Goal: Task Accomplishment & Management: Use online tool/utility

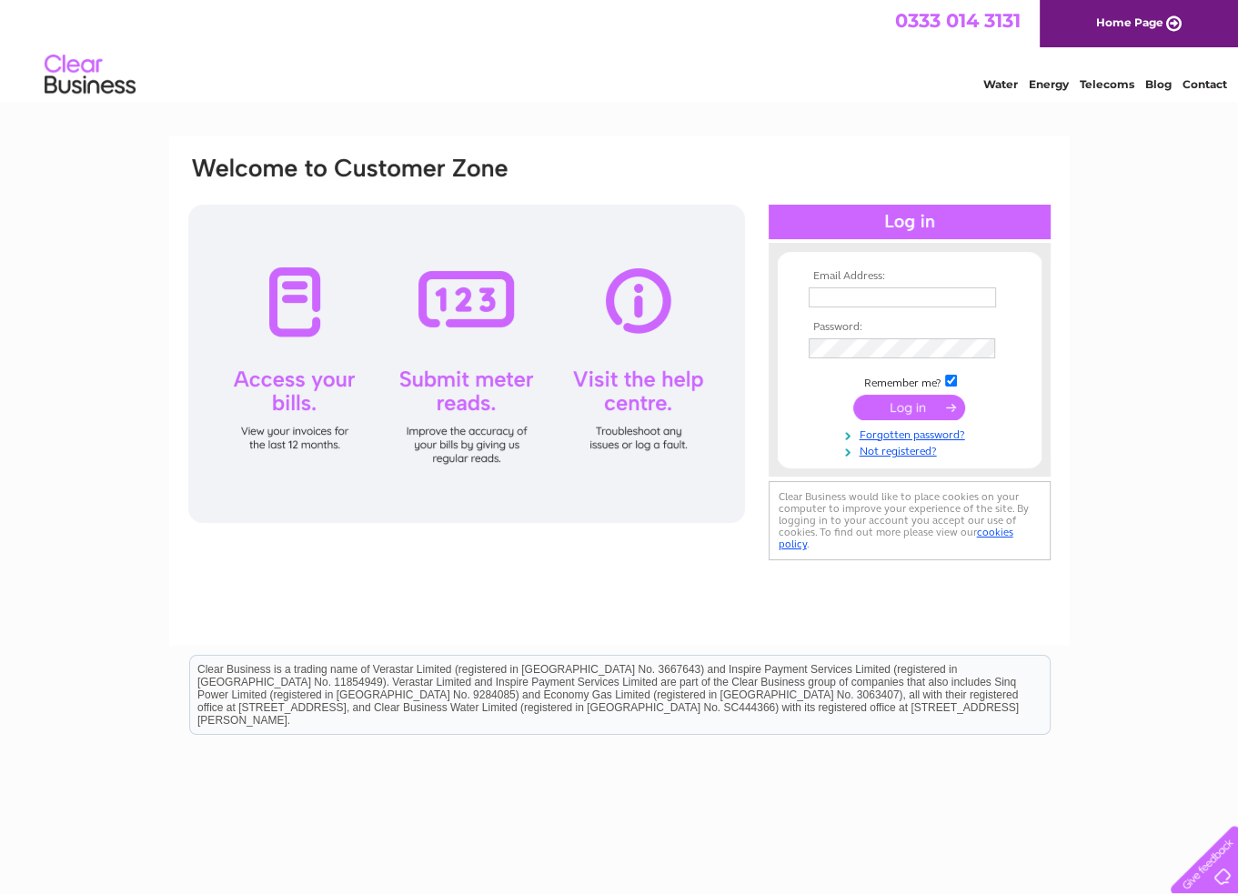
type input "pizzahouseltd@gmail.com"
click at [931, 386] on td "Remember me?" at bounding box center [909, 381] width 211 height 18
click at [921, 412] on input "submit" at bounding box center [909, 407] width 112 height 25
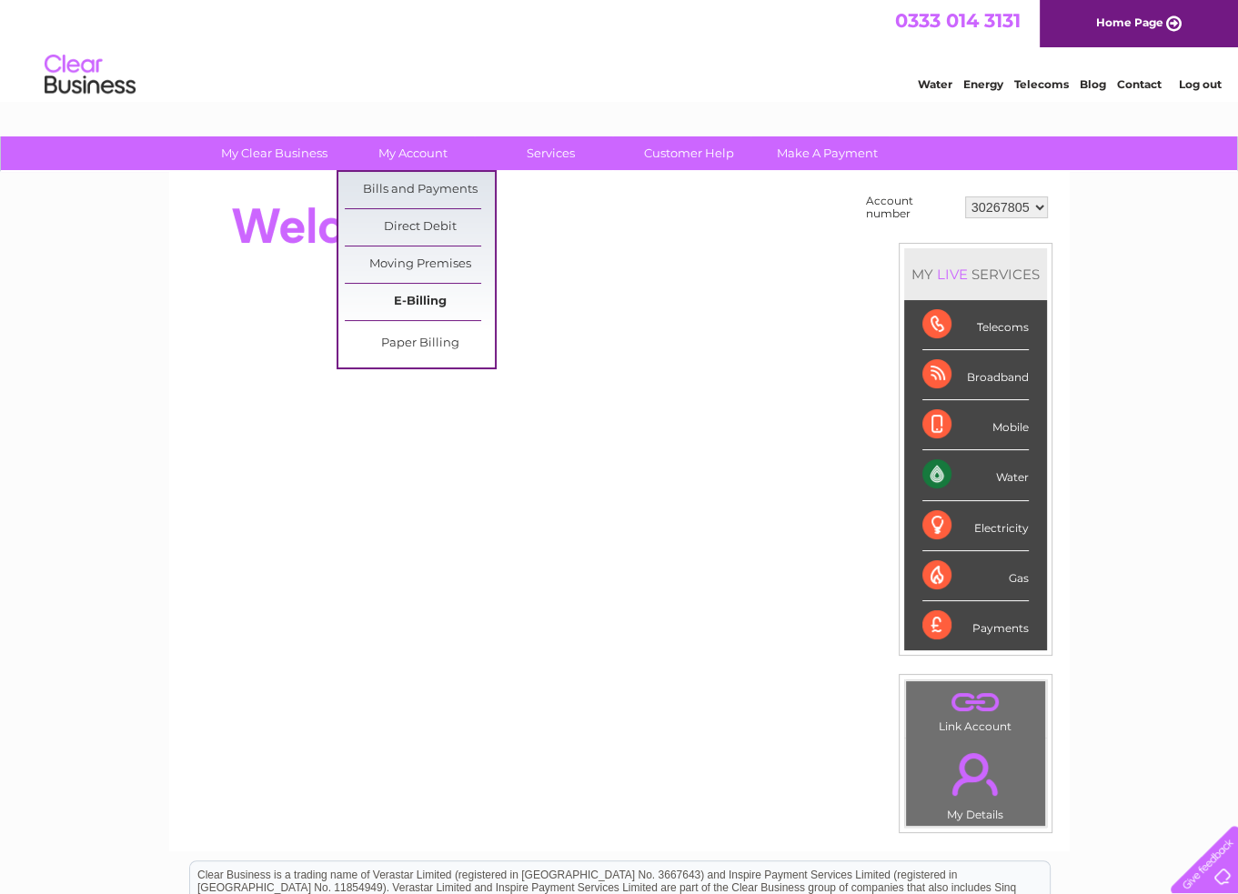
click at [431, 299] on link "E-Billing" at bounding box center [420, 302] width 150 height 36
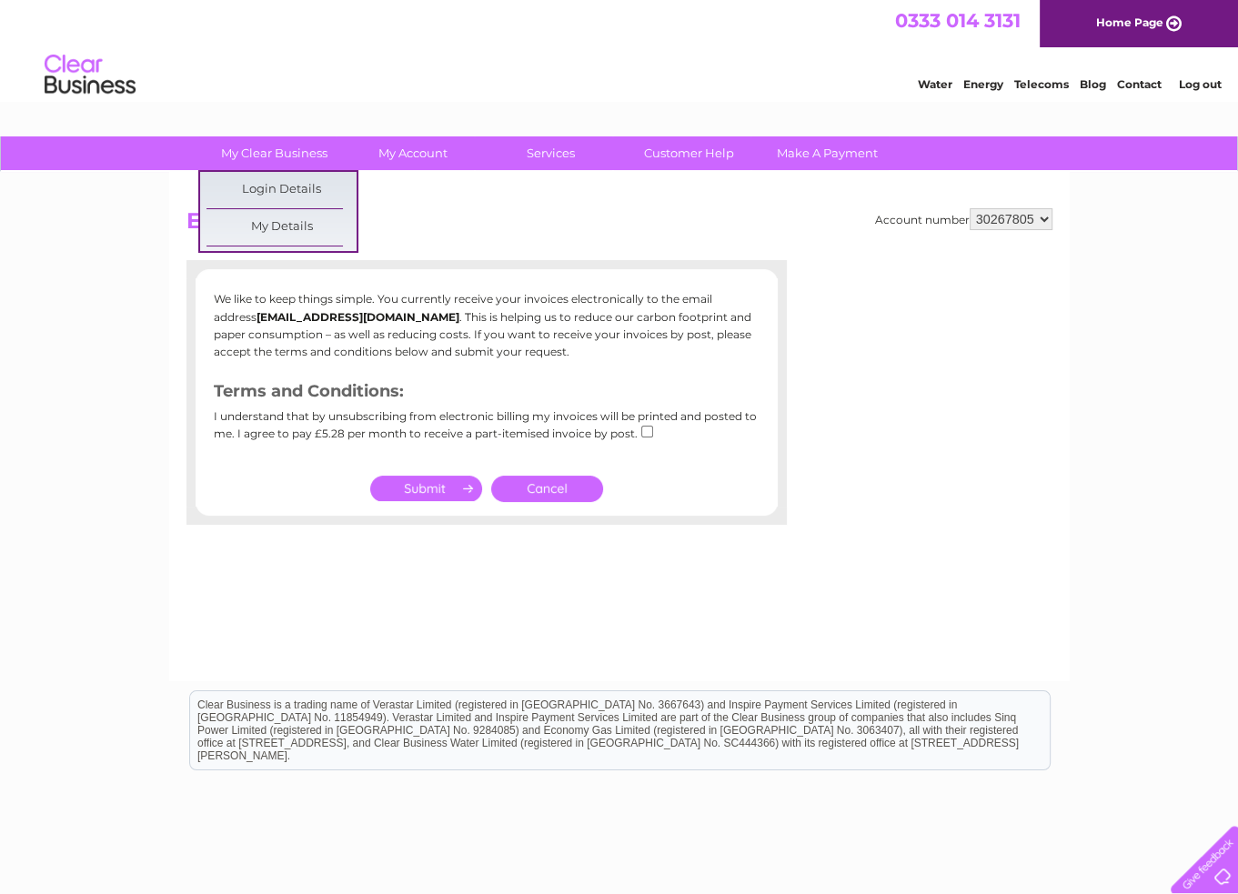
click at [737, 217] on h2 "E-Billing" at bounding box center [619, 225] width 866 height 35
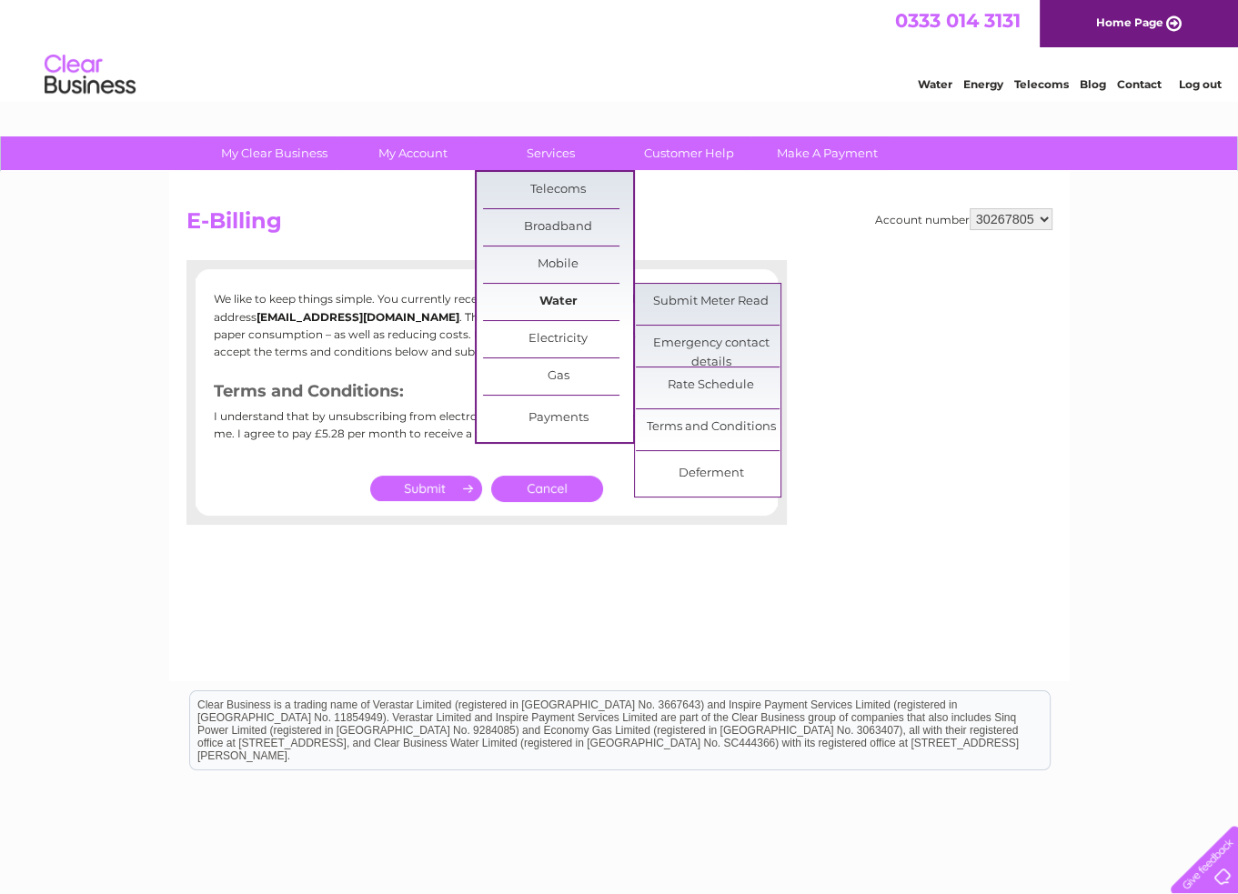
click at [578, 298] on link "Water" at bounding box center [558, 302] width 150 height 36
click at [700, 370] on link "Rate Schedule" at bounding box center [711, 385] width 150 height 36
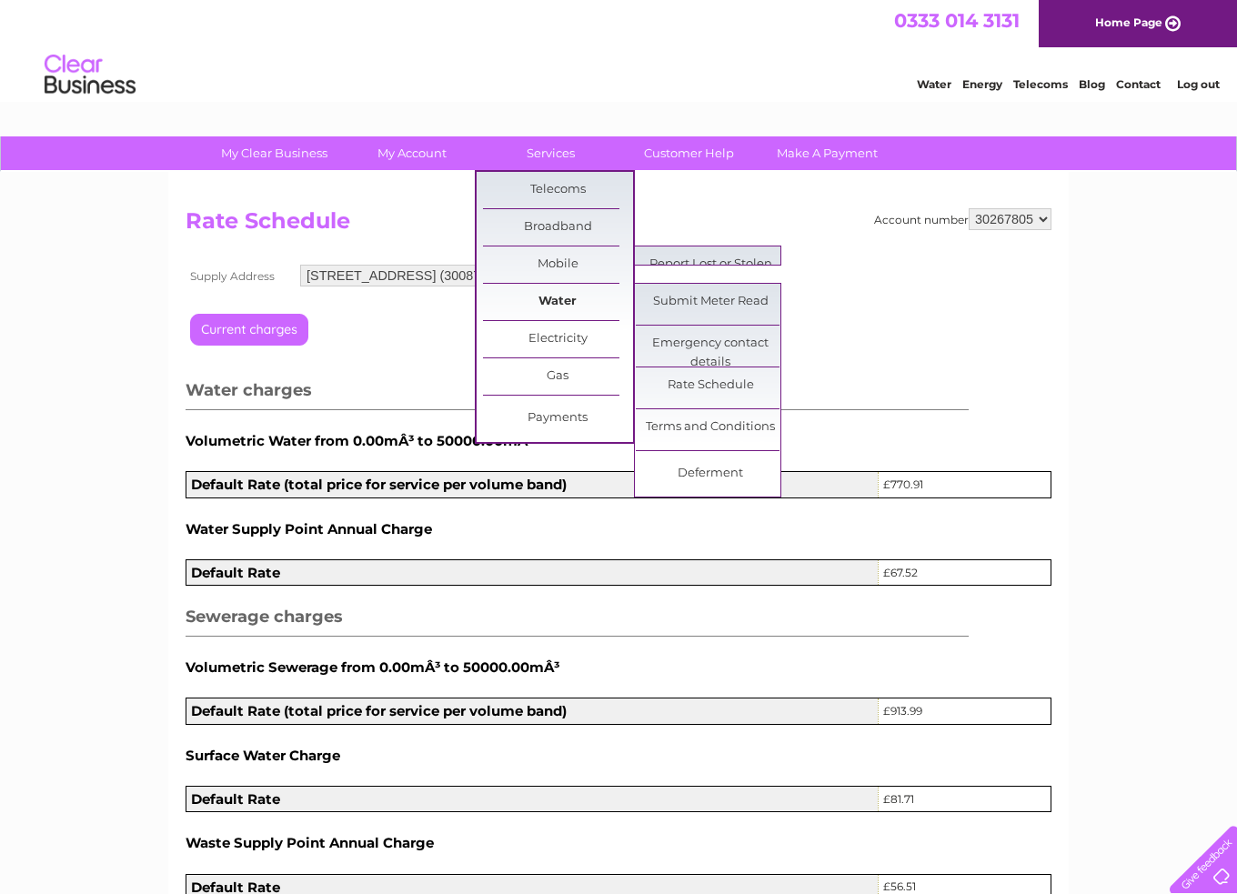
click at [572, 303] on link "Water" at bounding box center [558, 302] width 150 height 36
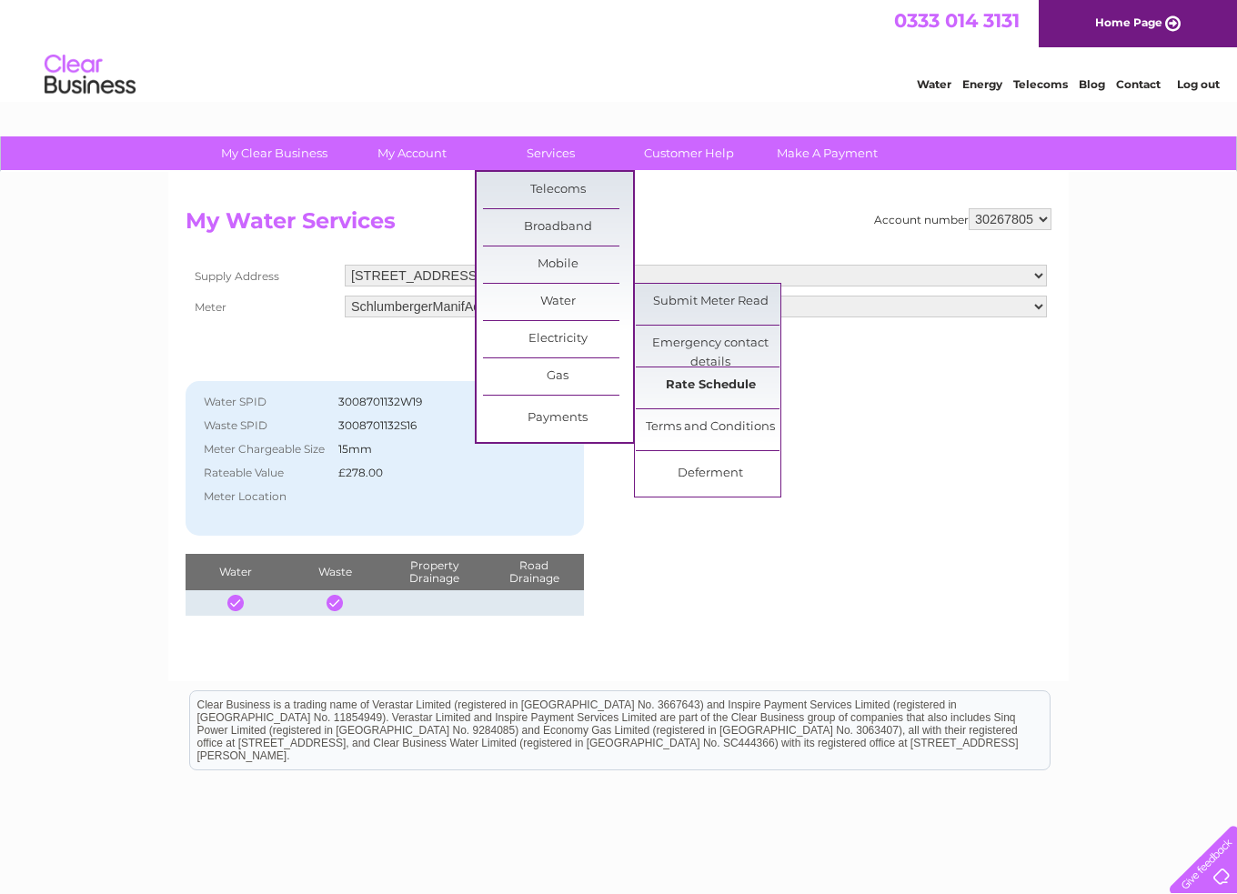
click at [724, 382] on link "Rate Schedule" at bounding box center [711, 385] width 150 height 36
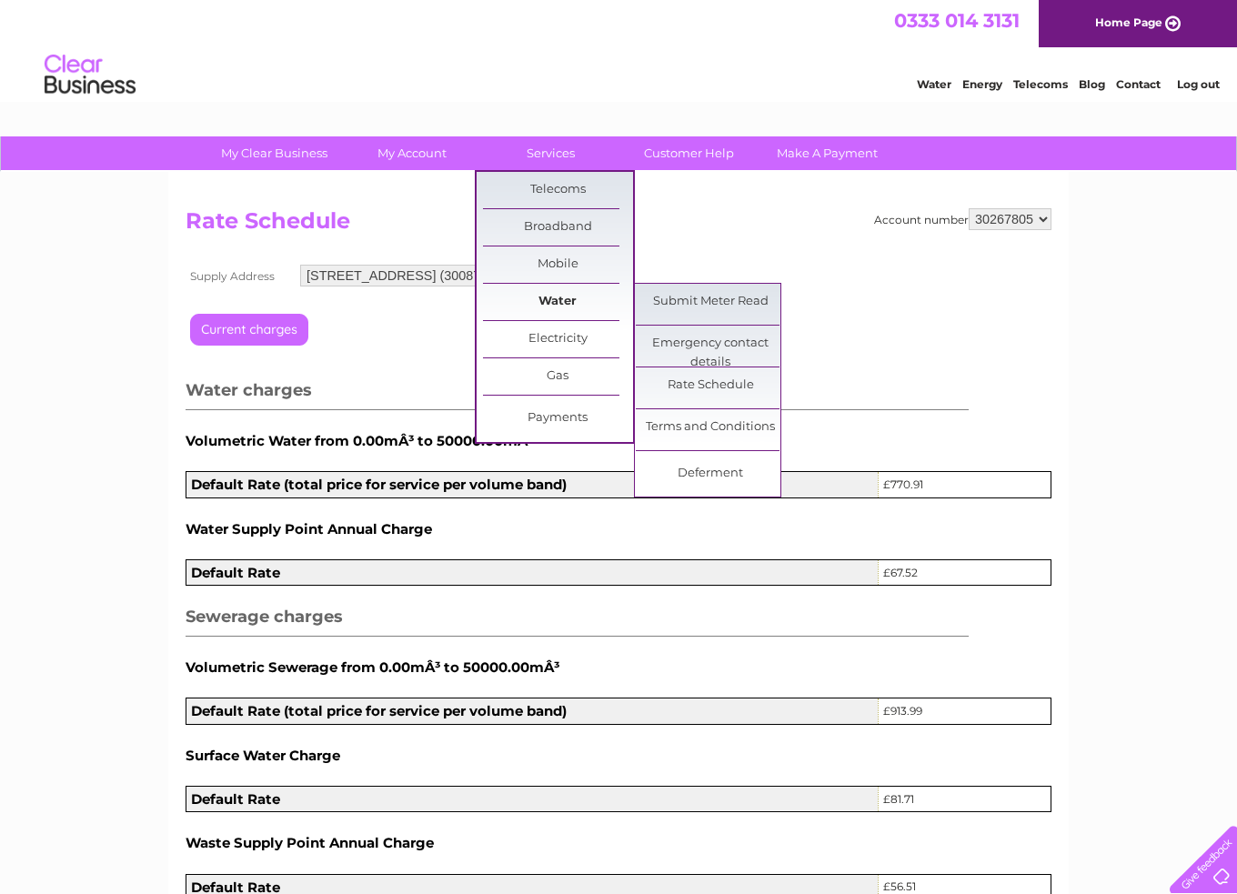
click at [567, 309] on link "Water" at bounding box center [558, 302] width 150 height 36
click at [748, 307] on link "Submit Meter Read" at bounding box center [711, 302] width 150 height 36
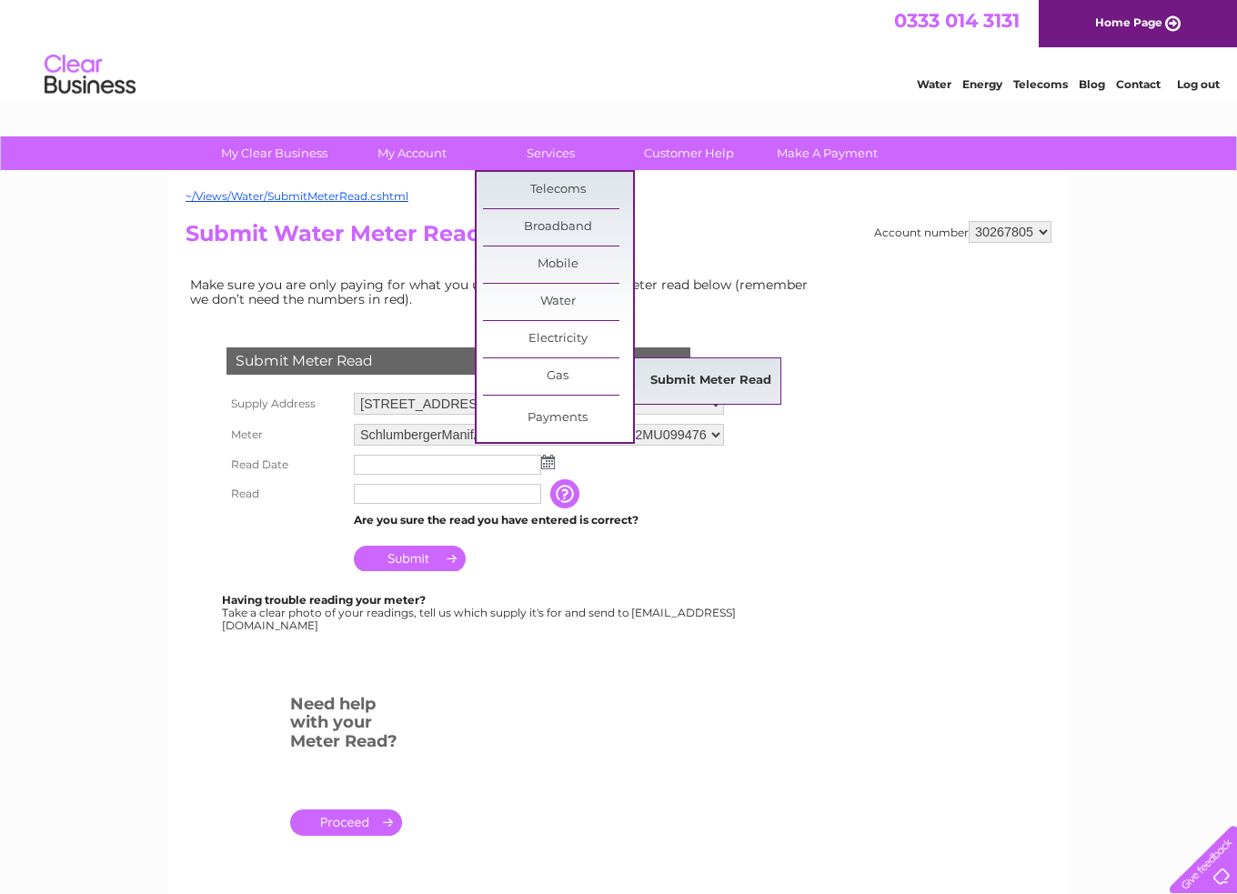
click at [662, 371] on link "Submit Meter Read" at bounding box center [711, 381] width 150 height 36
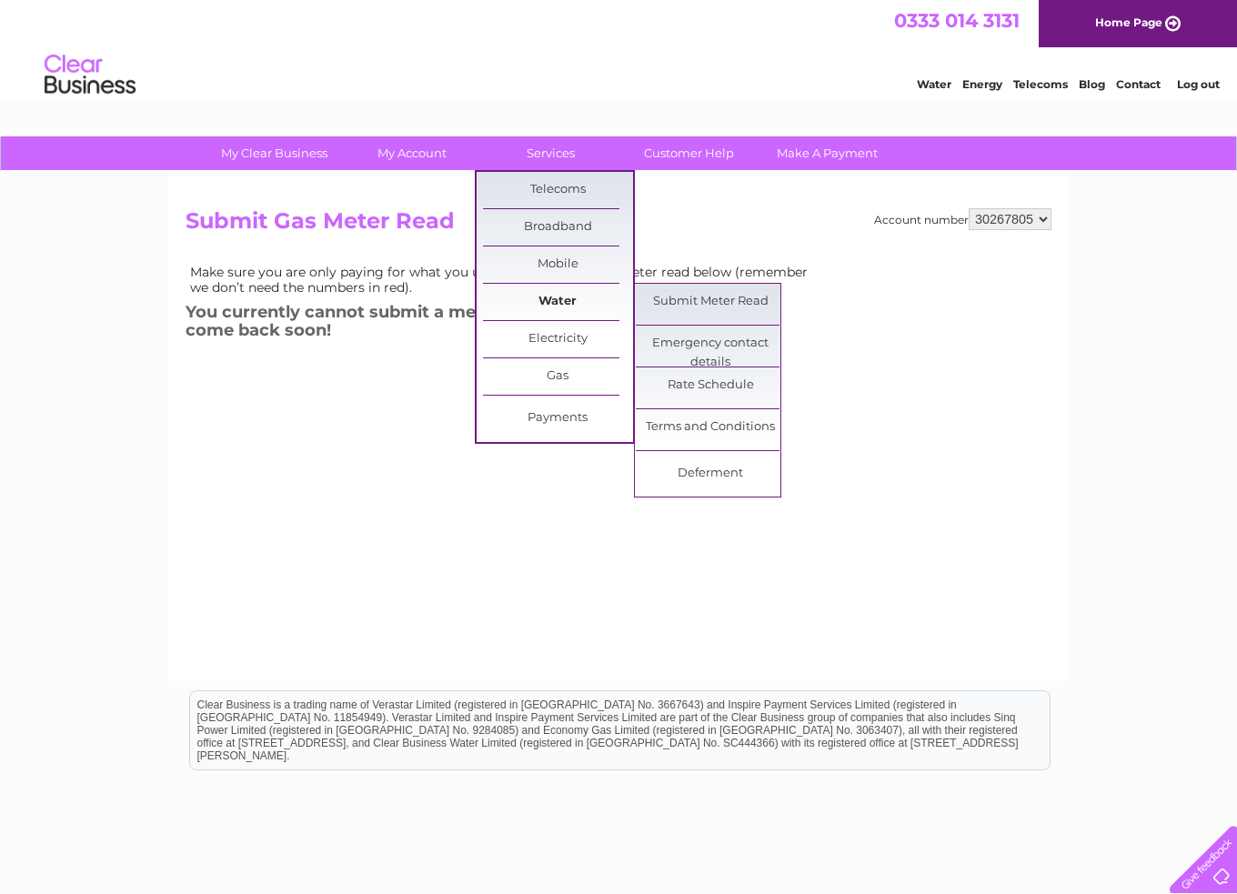
click at [546, 286] on link "Water" at bounding box center [558, 302] width 150 height 36
click at [697, 297] on link "Submit Meter Read" at bounding box center [711, 302] width 150 height 36
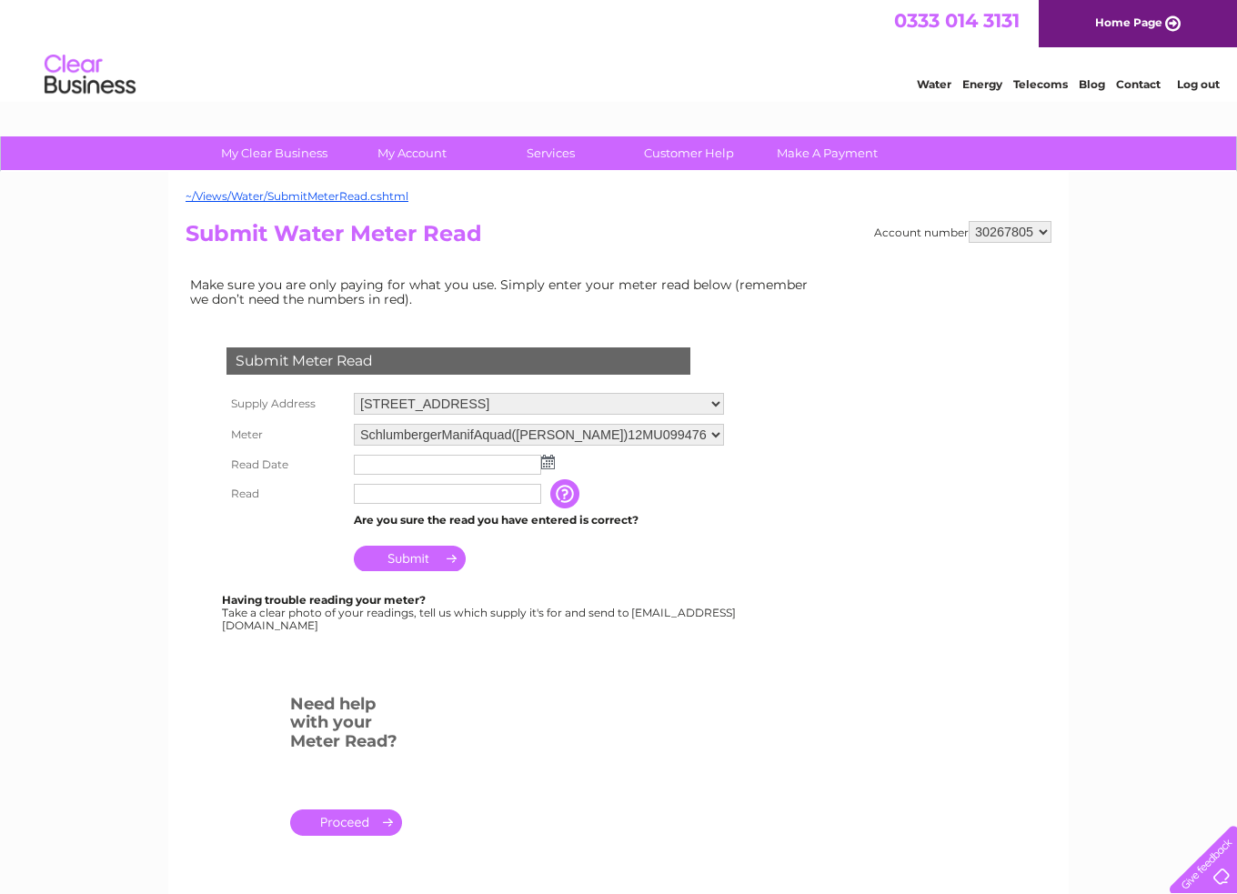
click at [494, 469] on input "text" at bounding box center [447, 465] width 187 height 20
click at [506, 456] on input "text" at bounding box center [448, 466] width 189 height 22
click at [540, 459] on input "text" at bounding box center [448, 466] width 189 height 22
click at [557, 459] on td at bounding box center [538, 465] width 379 height 31
click at [545, 457] on img at bounding box center [548, 462] width 14 height 15
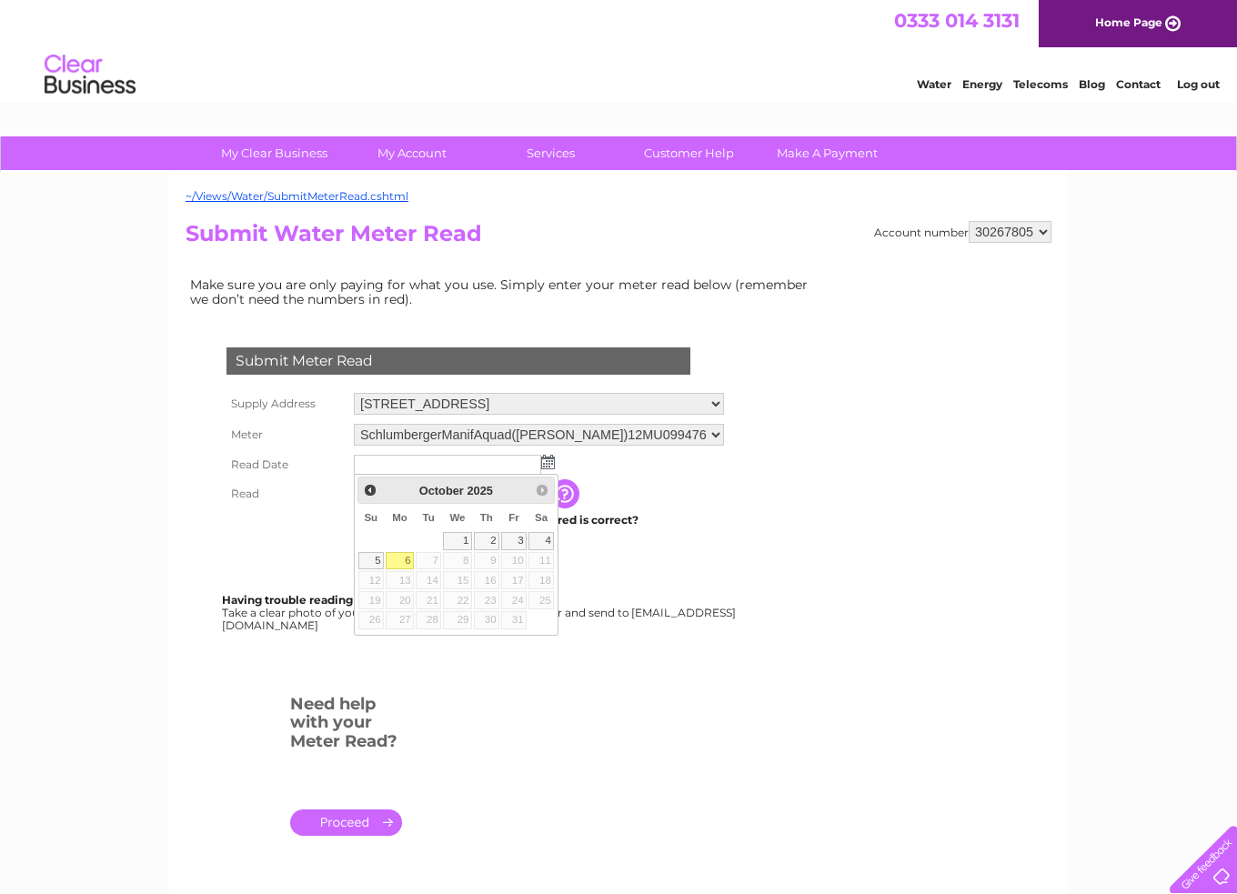
click at [400, 553] on link "6" at bounding box center [400, 561] width 28 height 18
type input "2025/10/06"
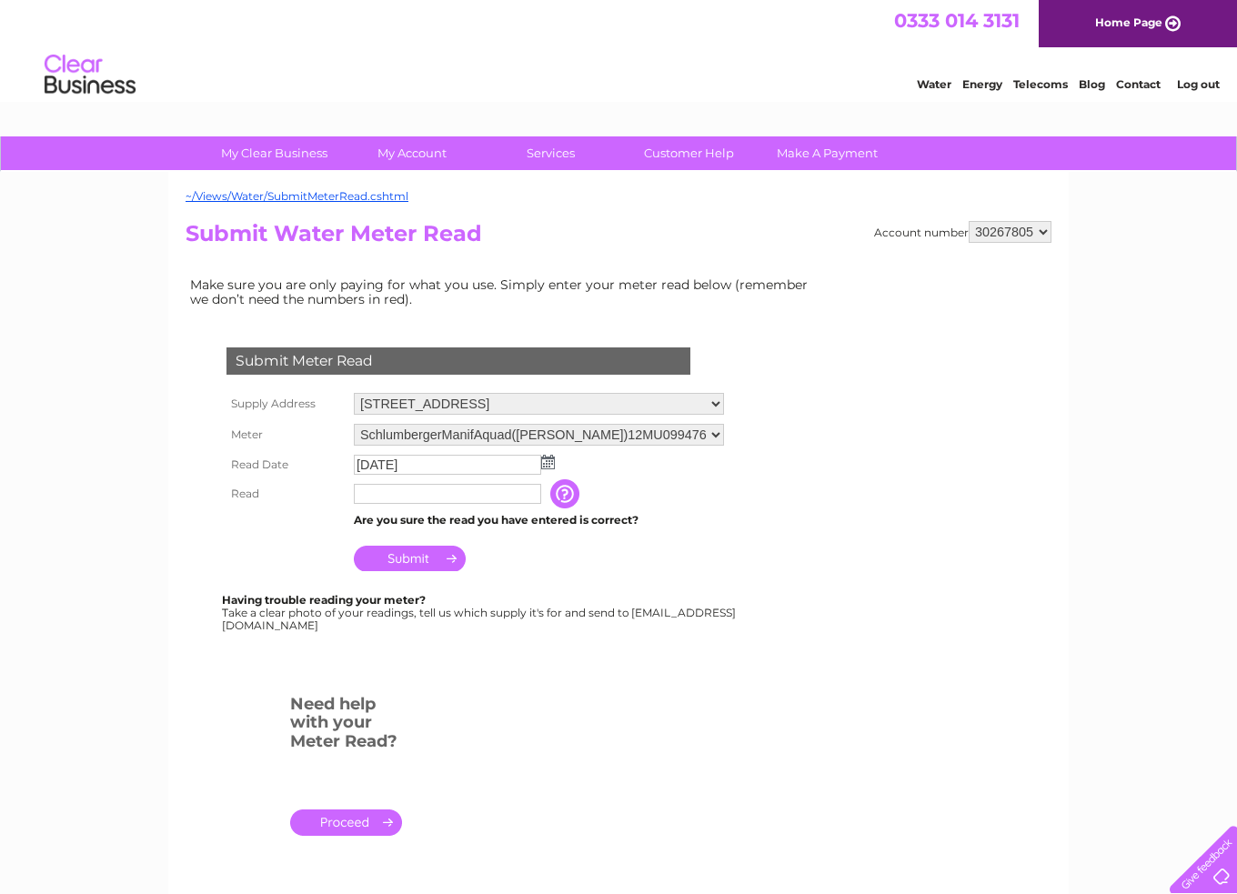
click at [426, 496] on input "text" at bounding box center [447, 494] width 187 height 20
click at [770, 859] on form "Submit Meter Read Supply Address 8, Guiseley, Leeds, LS20 8AH Meter Schlumberge…" at bounding box center [504, 600] width 637 height 578
click at [498, 506] on td at bounding box center [449, 493] width 201 height 29
click at [496, 487] on input "text" at bounding box center [448, 495] width 189 height 22
type input "3944"
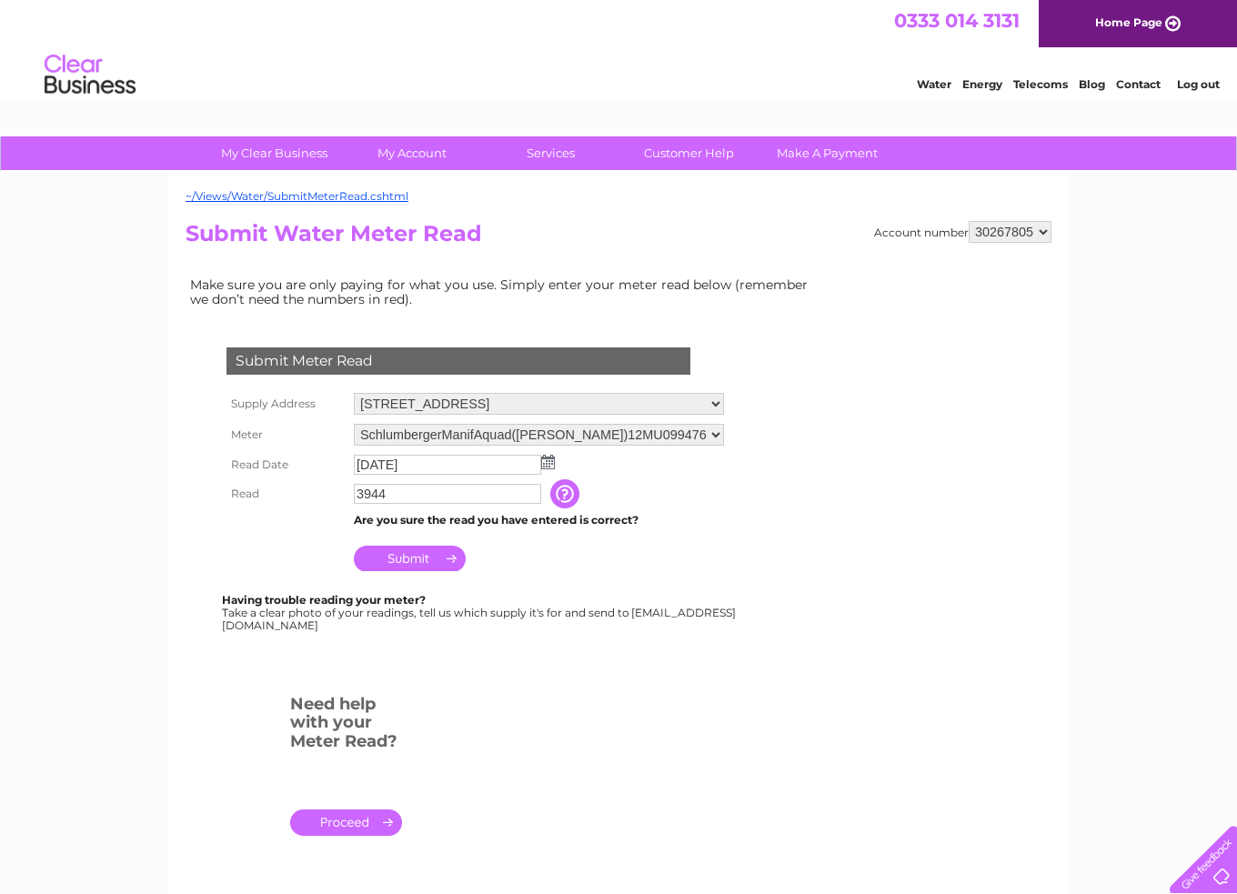
click at [418, 557] on input "Submit" at bounding box center [410, 558] width 112 height 25
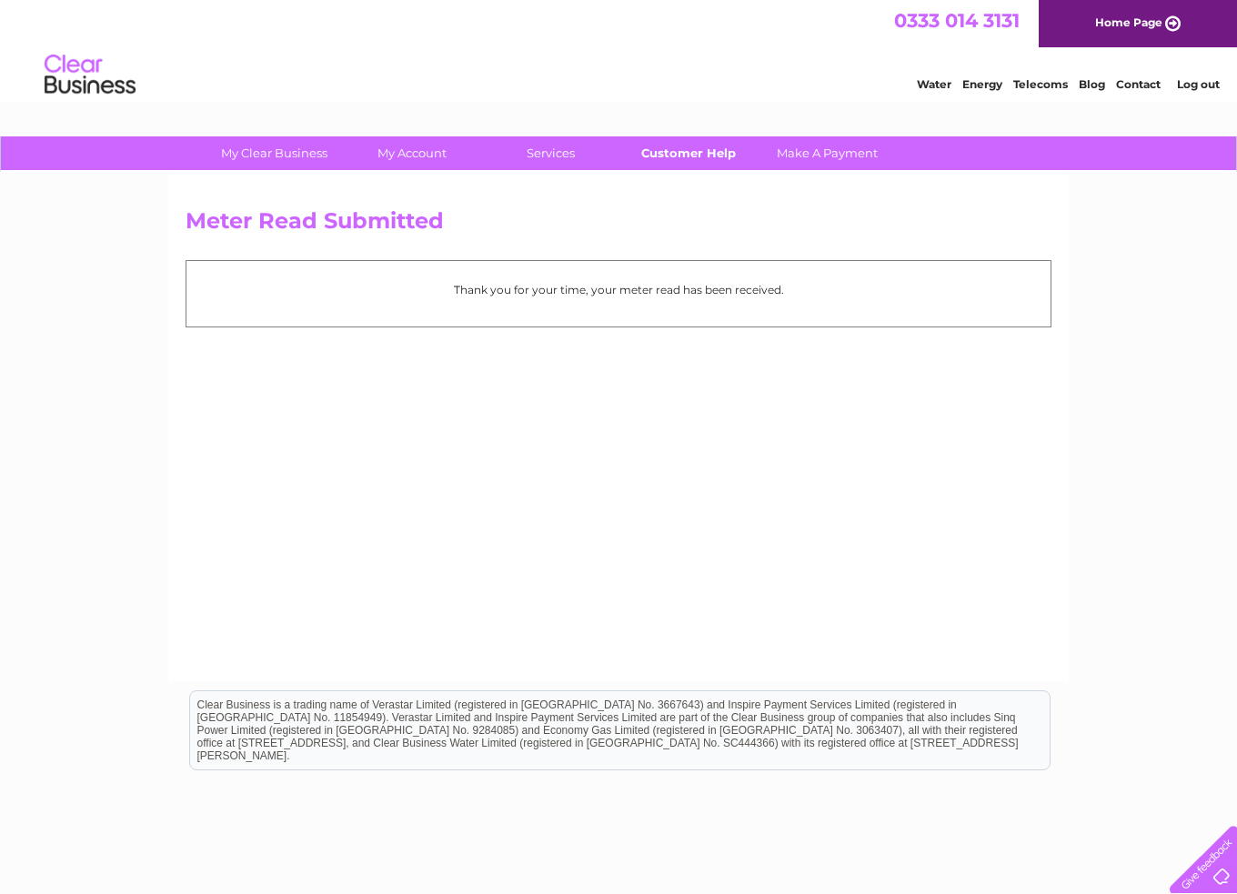
click at [720, 156] on link "Customer Help" at bounding box center [689, 153] width 150 height 34
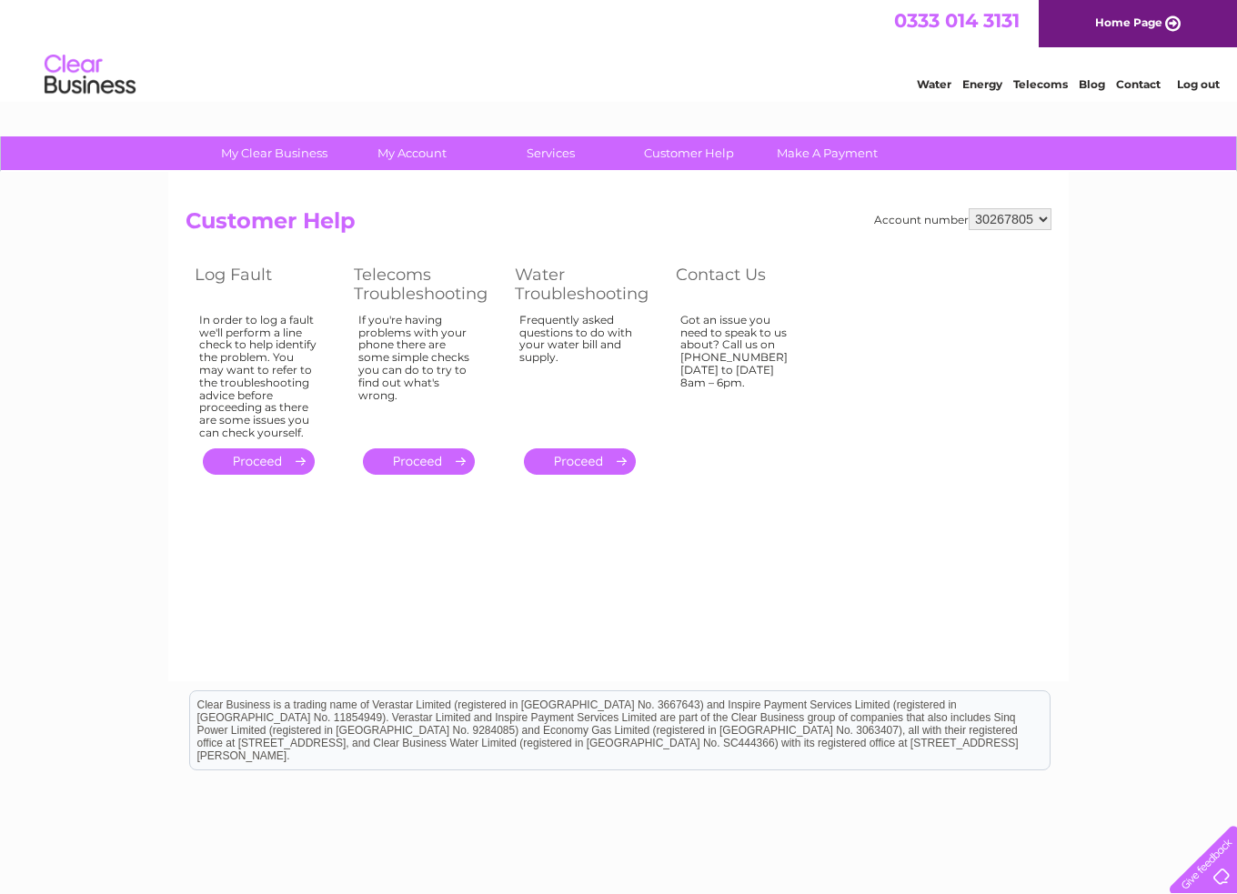
click at [834, 149] on link "Make A Payment" at bounding box center [827, 153] width 150 height 34
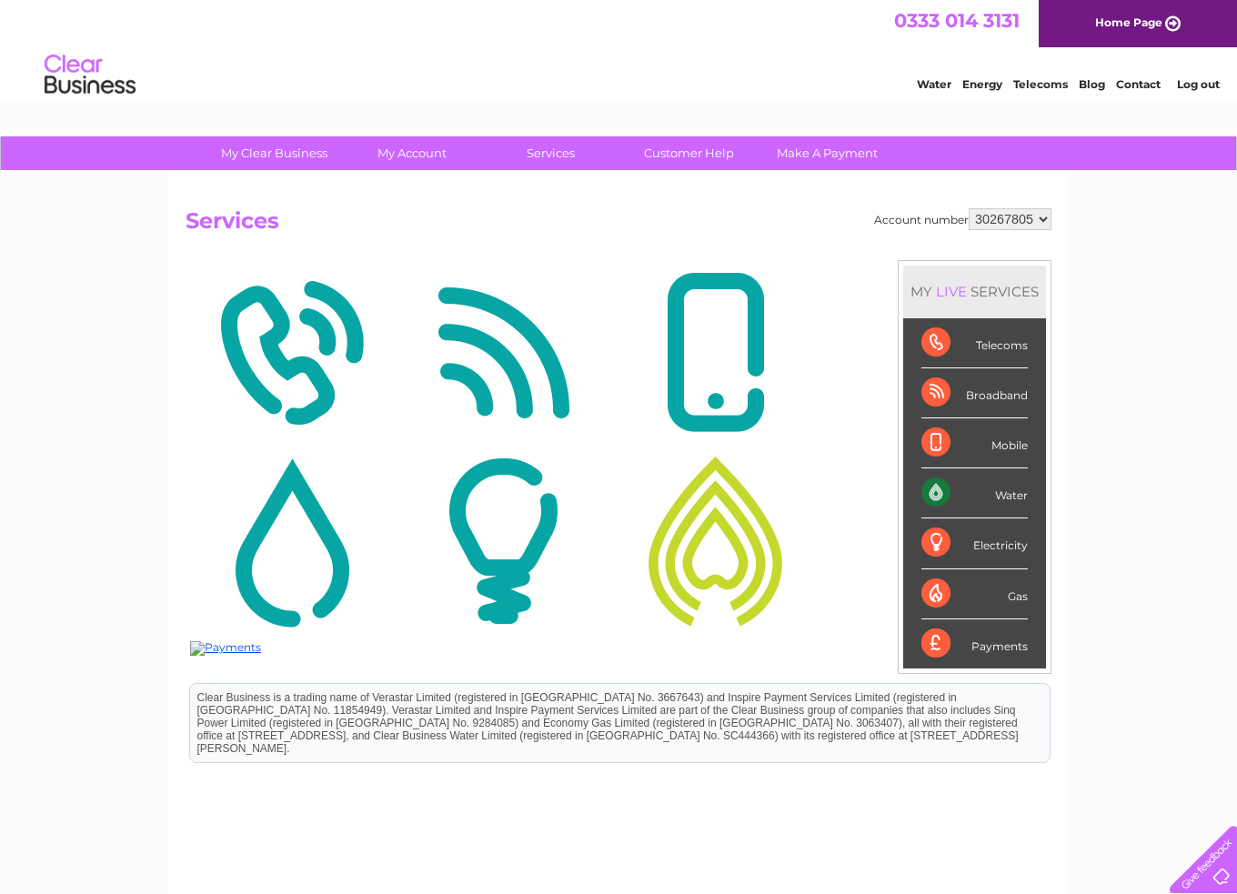
click at [1006, 488] on div "Water" at bounding box center [974, 493] width 106 height 50
click at [921, 483] on div "Water" at bounding box center [974, 493] width 106 height 50
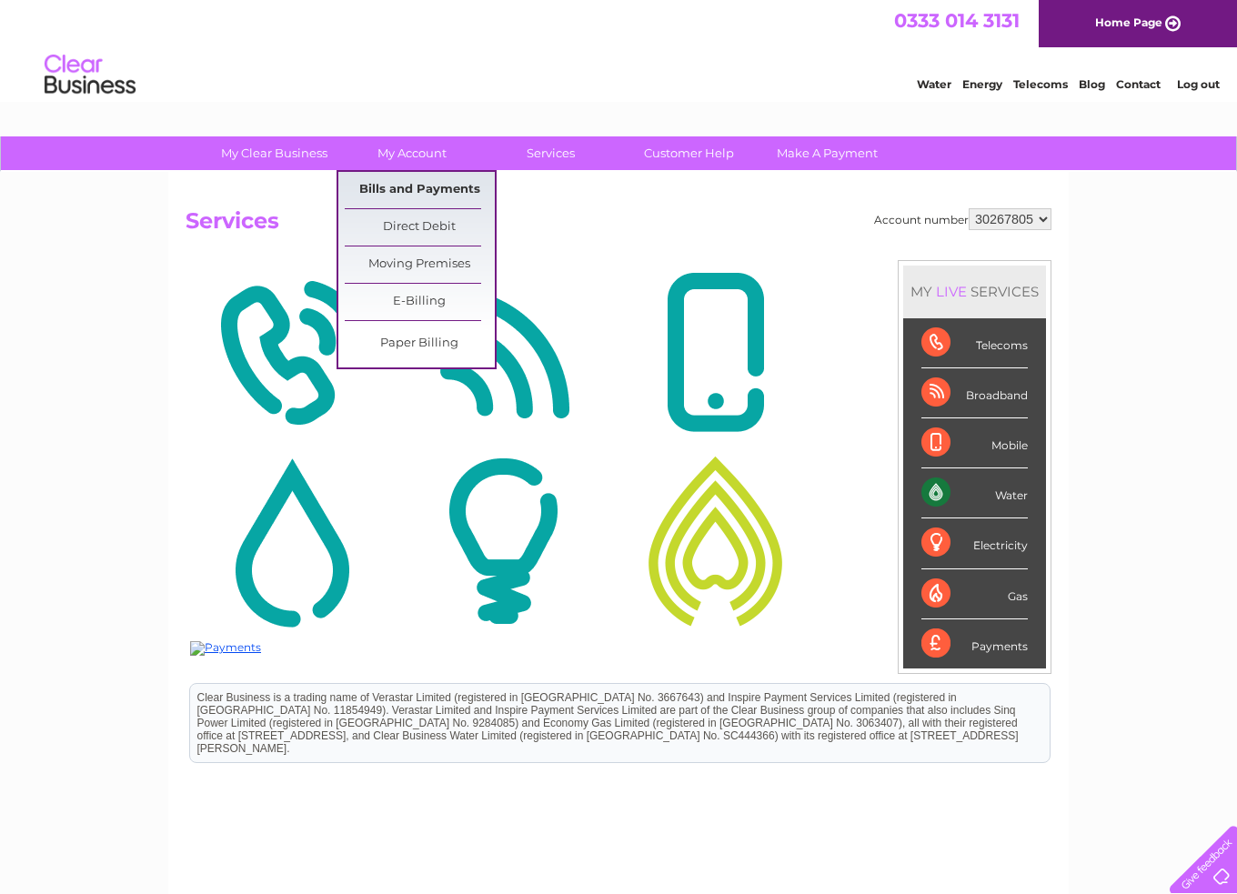
click at [422, 190] on link "Bills and Payments" at bounding box center [420, 190] width 150 height 36
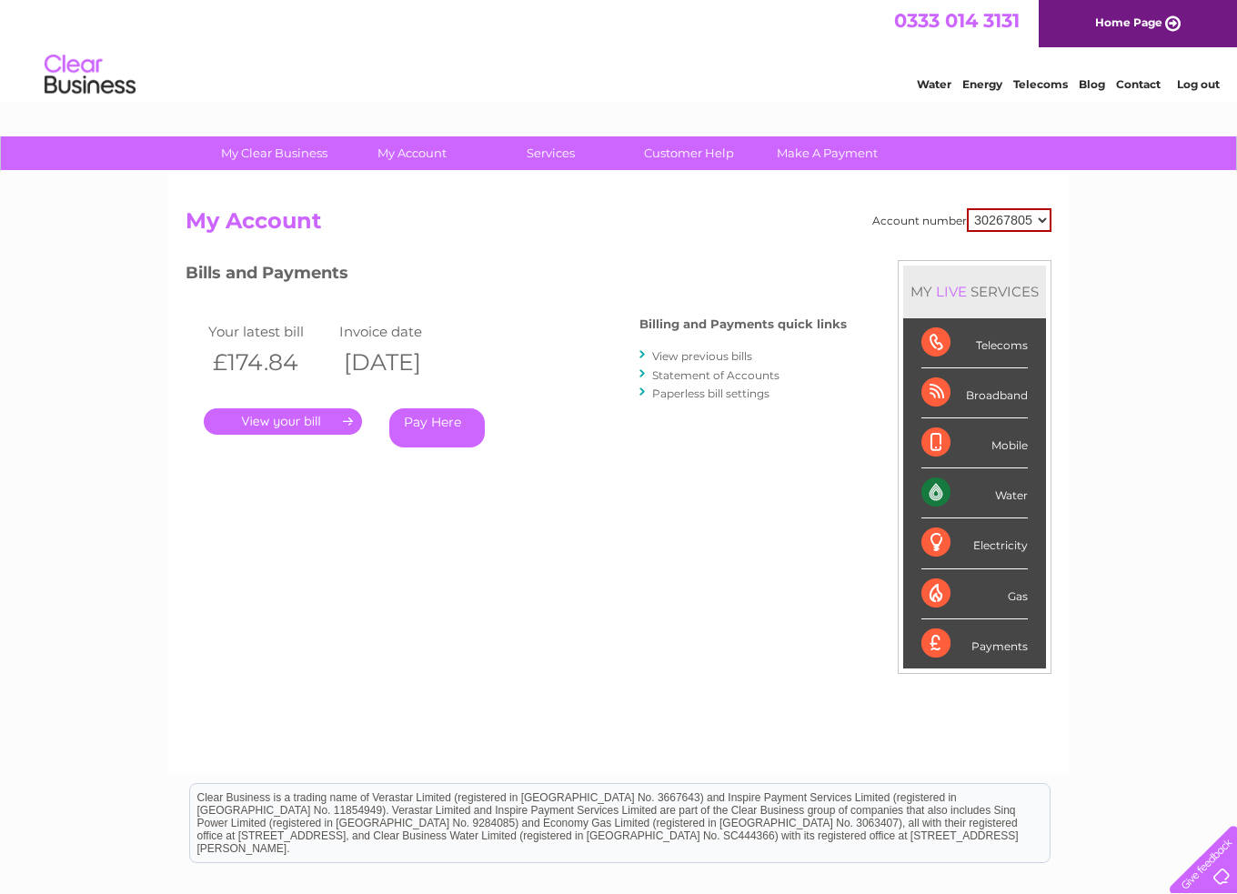
click at [321, 416] on link "." at bounding box center [283, 421] width 158 height 26
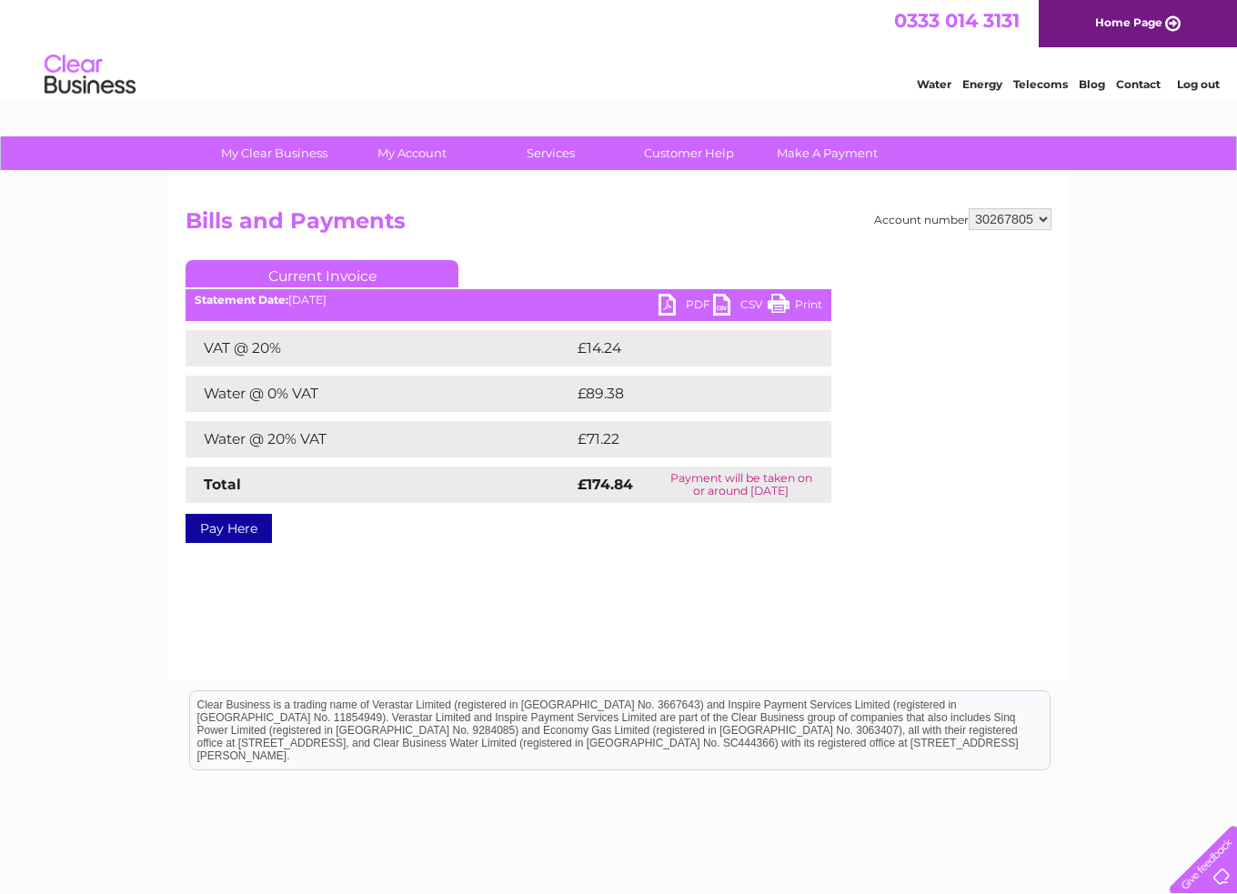
click at [673, 307] on link "PDF" at bounding box center [685, 307] width 55 height 26
click at [692, 304] on link "PDF" at bounding box center [685, 307] width 55 height 26
click at [513, 94] on div "Water Energy Telecoms Blog Contact Log out" at bounding box center [618, 76] width 1237 height 59
click at [1128, 85] on link "Contact" at bounding box center [1138, 84] width 45 height 14
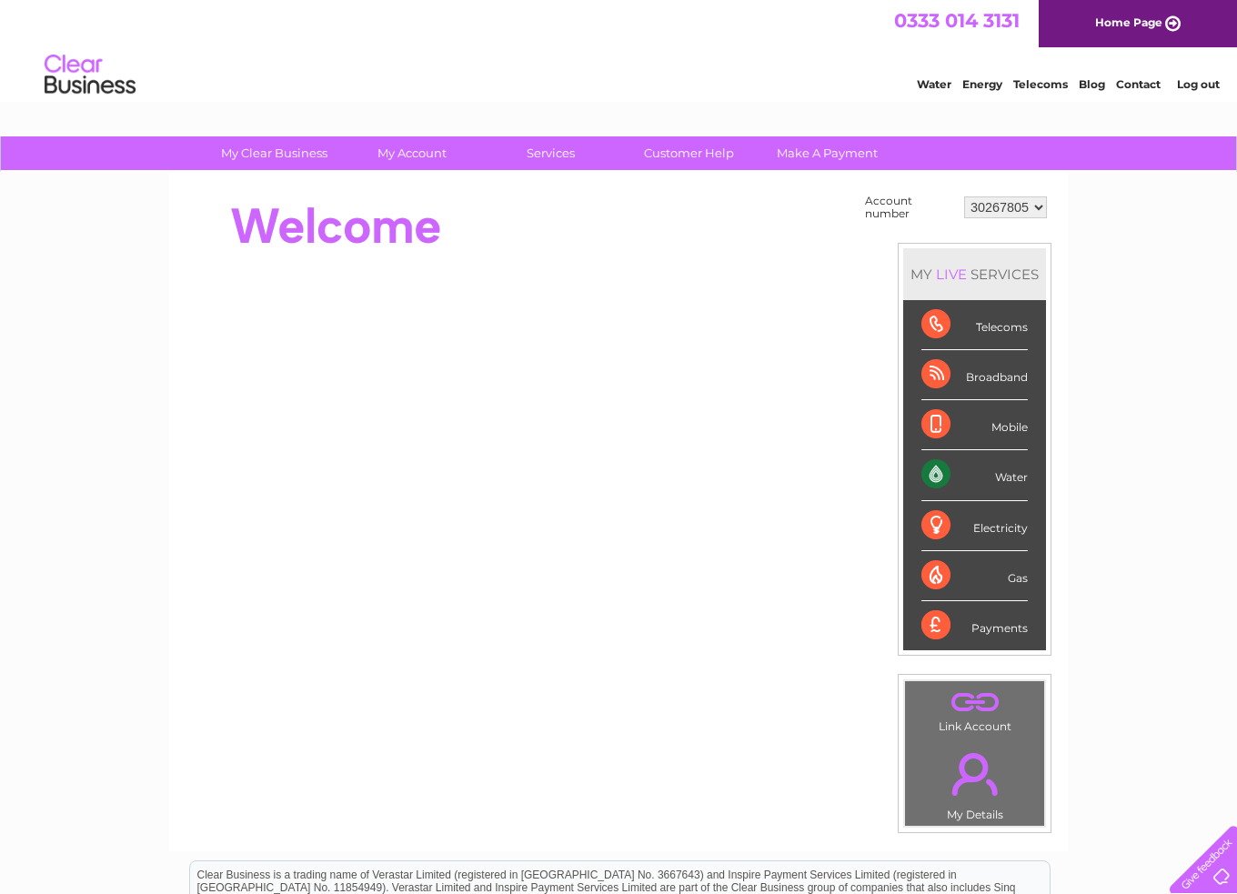
click at [984, 206] on select "30267805" at bounding box center [1005, 207] width 83 height 22
drag, startPoint x: 981, startPoint y: 203, endPoint x: 622, endPoint y: 159, distance: 361.8
click at [758, 174] on div "Account number 30267805 MY LIVE SERVICES Telecoms Broadband Mobile Water Electr…" at bounding box center [618, 511] width 900 height 679
click at [1207, 456] on div "My Clear Business Login Details My Details My Preferences Link Account My Accou…" at bounding box center [618, 649] width 1237 height 1026
